Goal: Complete application form

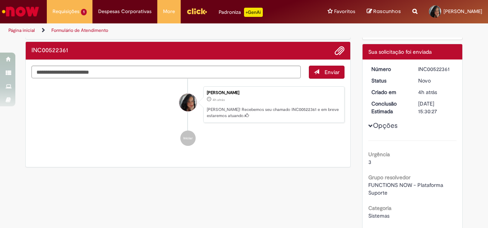
scroll to position [77, 0]
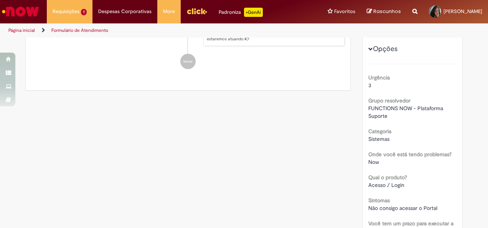
click at [373, 42] on div "Opções Urgência 3 Grupo resolvedor FUNCTIONS NOW - Plataforma Suporte [GEOGRAPH…" at bounding box center [412, 184] width 89 height 392
click at [0, 0] on button "Opções" at bounding box center [0, 0] width 0 height 0
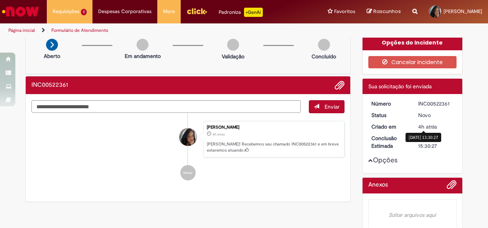
scroll to position [0, 0]
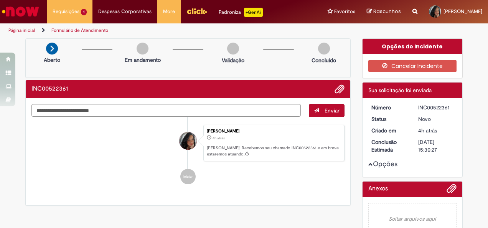
click at [0, 0] on button "Opções" at bounding box center [0, 0] width 0 height 0
